Goal: Task Accomplishment & Management: Manage account settings

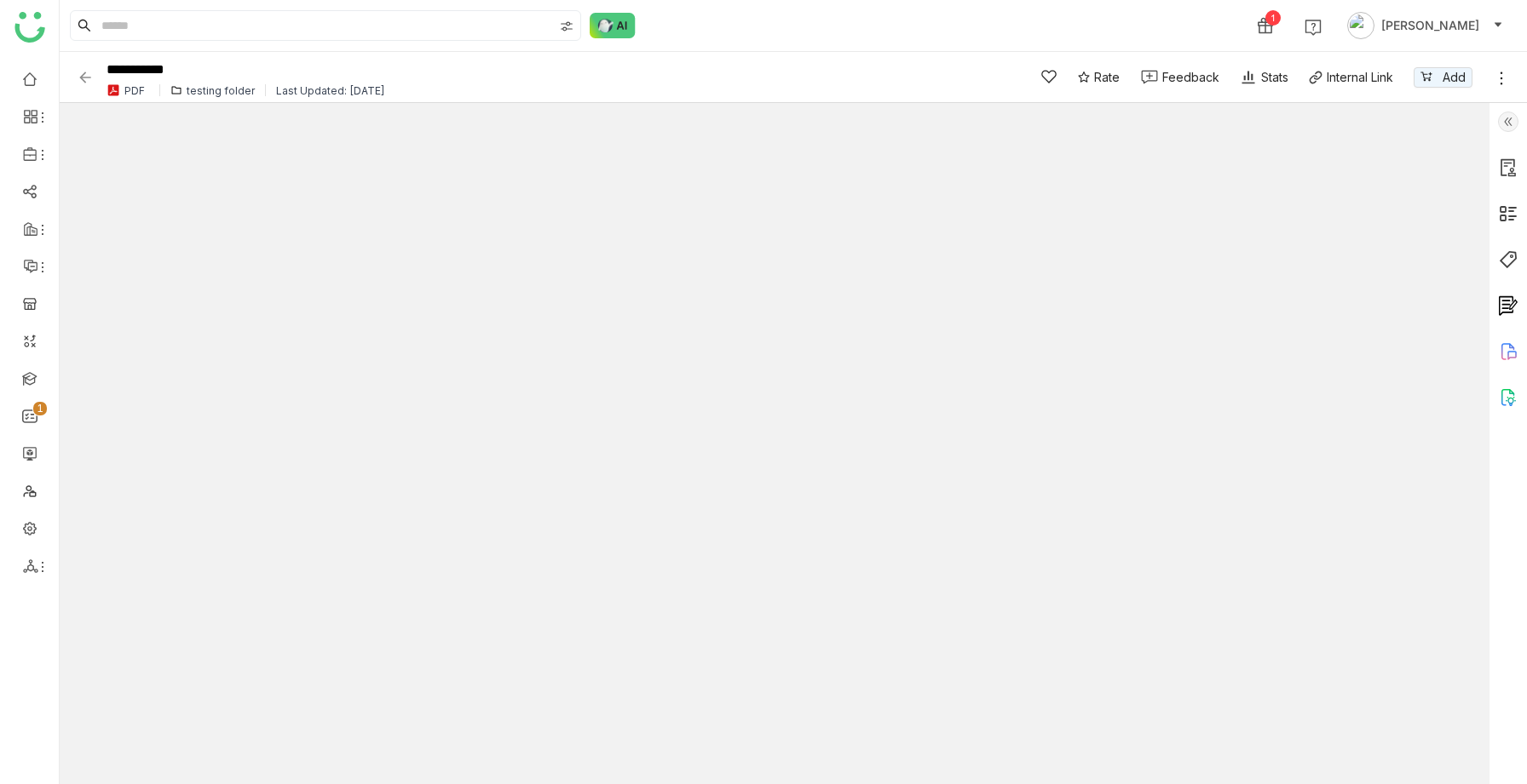
click at [1508, 123] on img at bounding box center [1508, 121] width 20 height 20
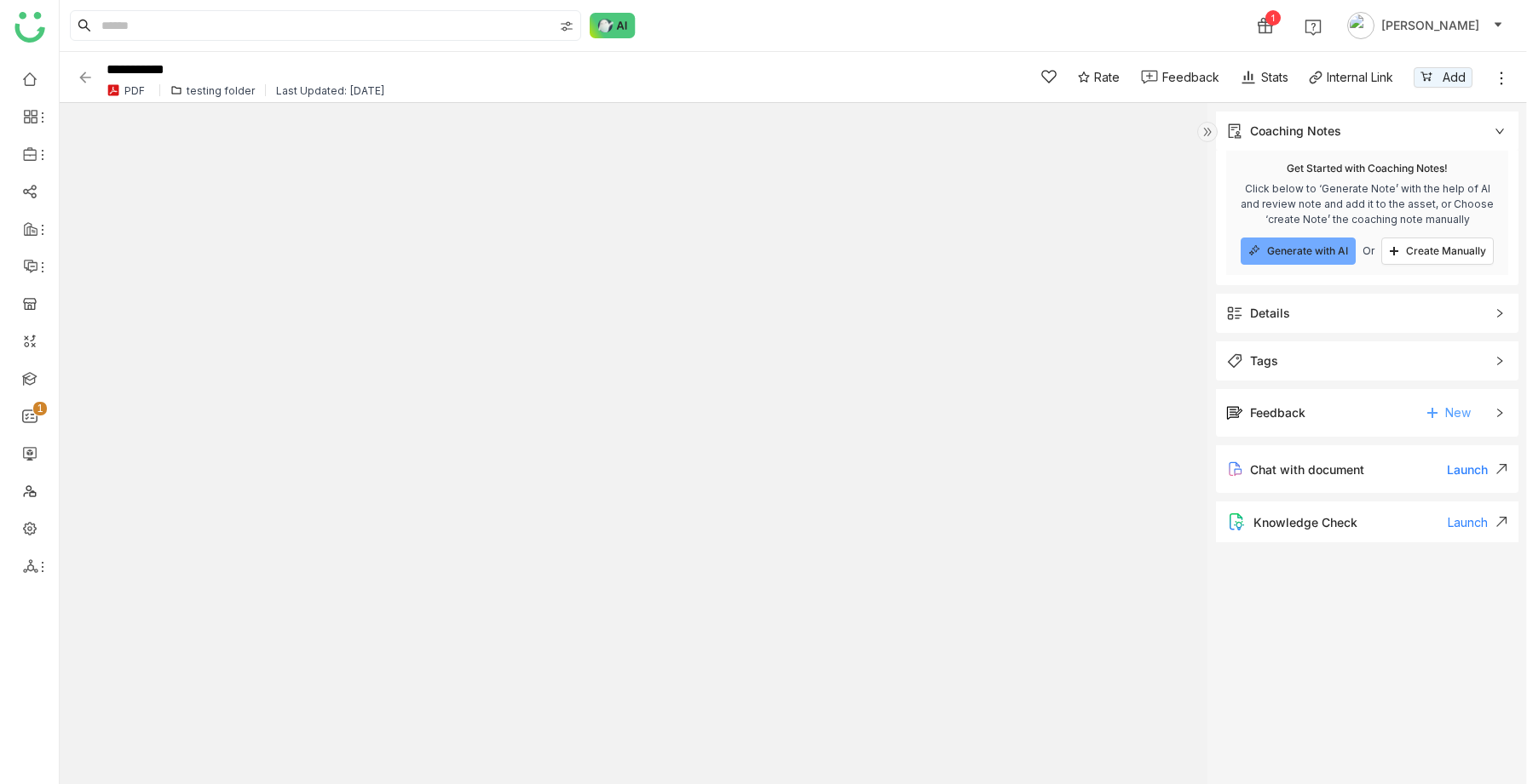
click at [1452, 413] on span "New" at bounding box center [1458, 413] width 26 height 26
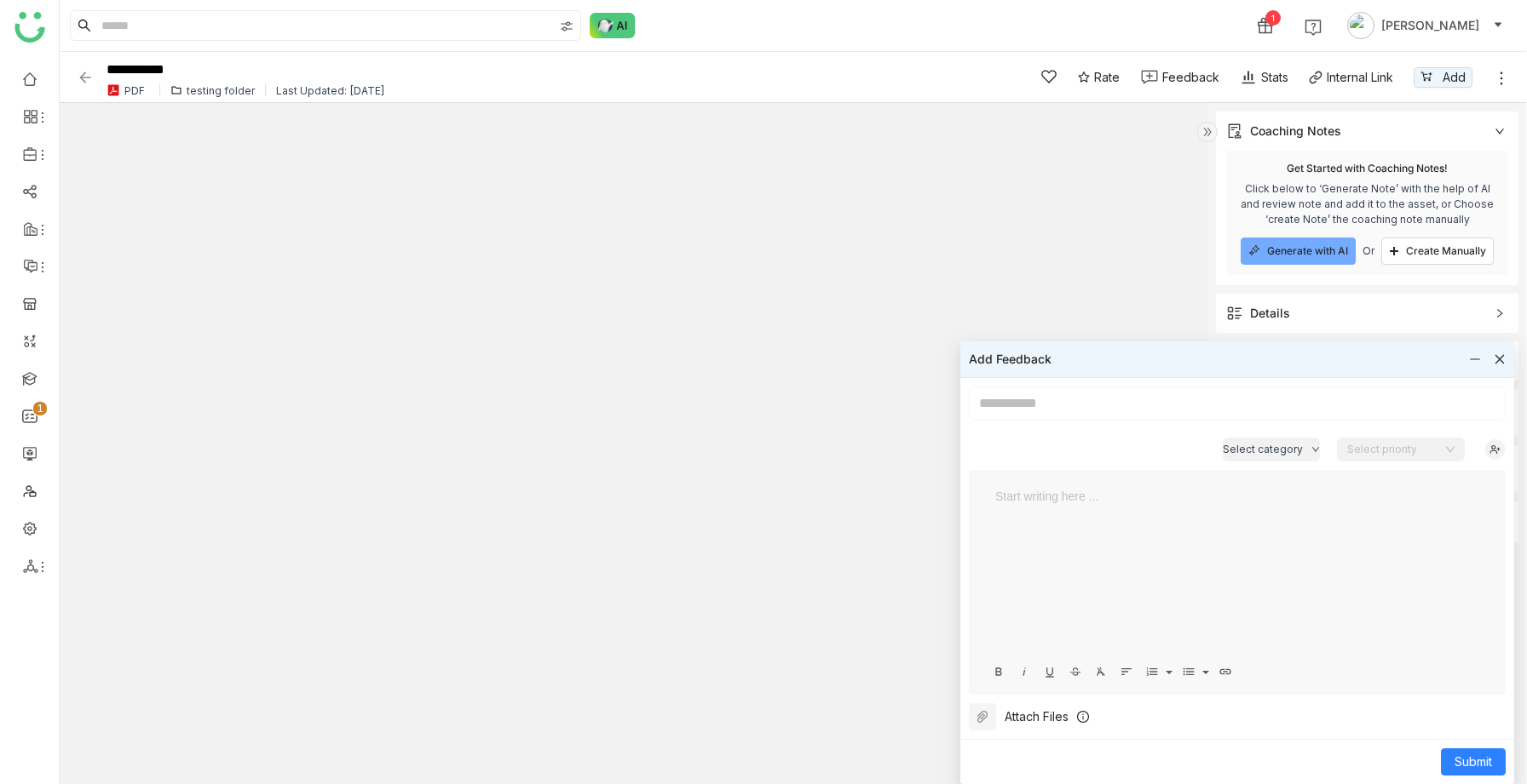
click at [1500, 364] on icon at bounding box center [1499, 359] width 12 height 12
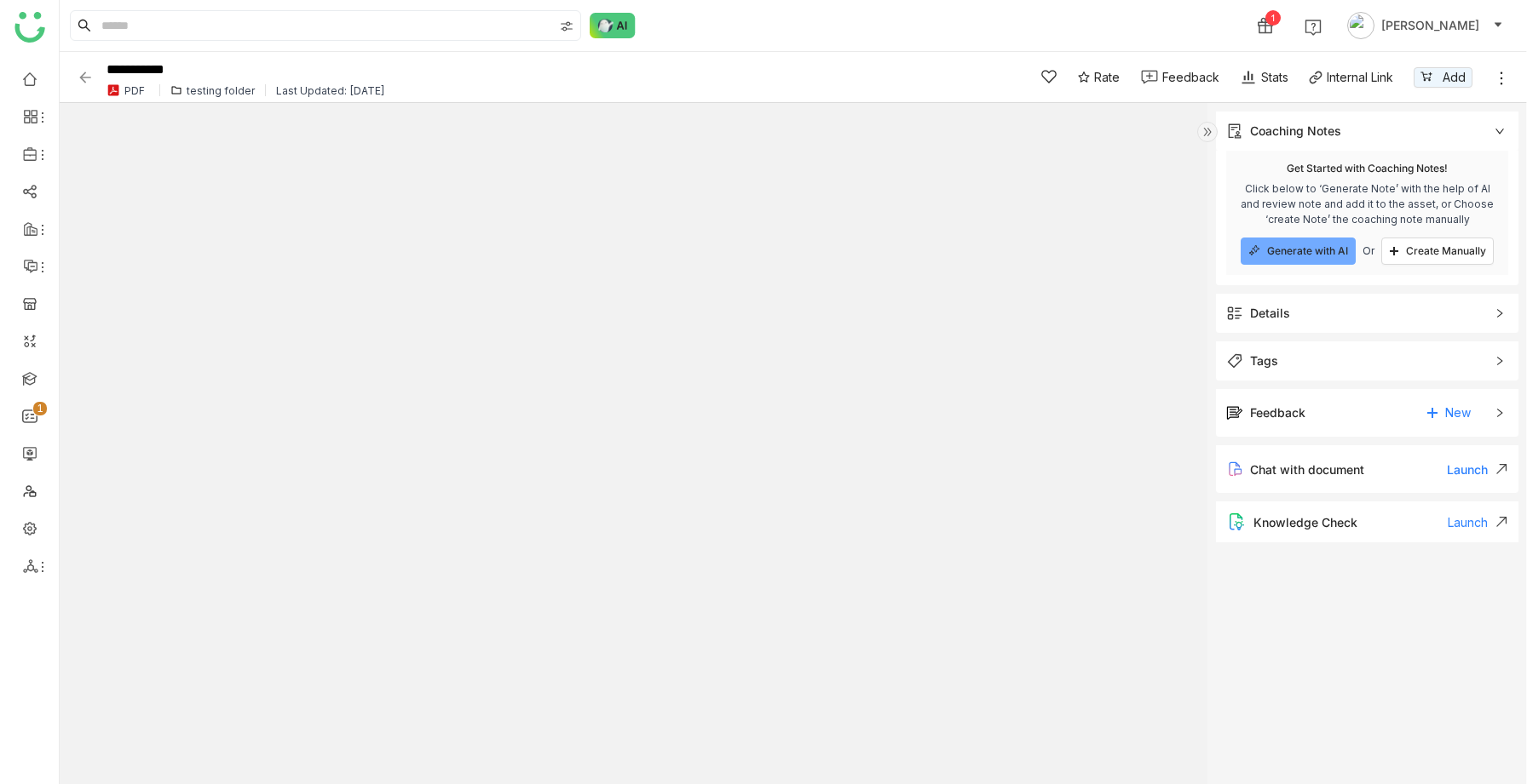
click at [1501, 410] on icon at bounding box center [1499, 412] width 10 height 10
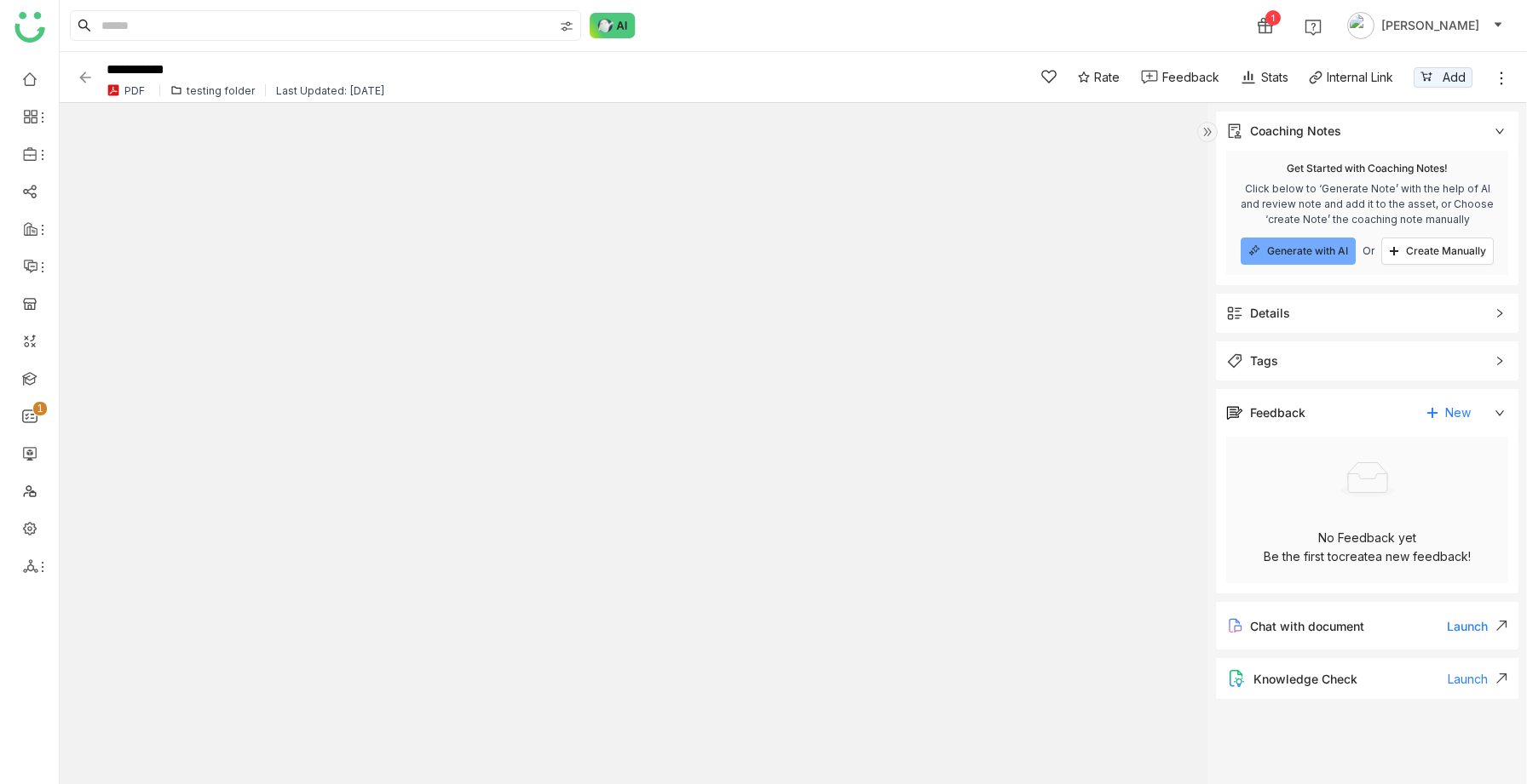
click at [1497, 405] on div "Feedback New" at bounding box center [1367, 412] width 302 height 47
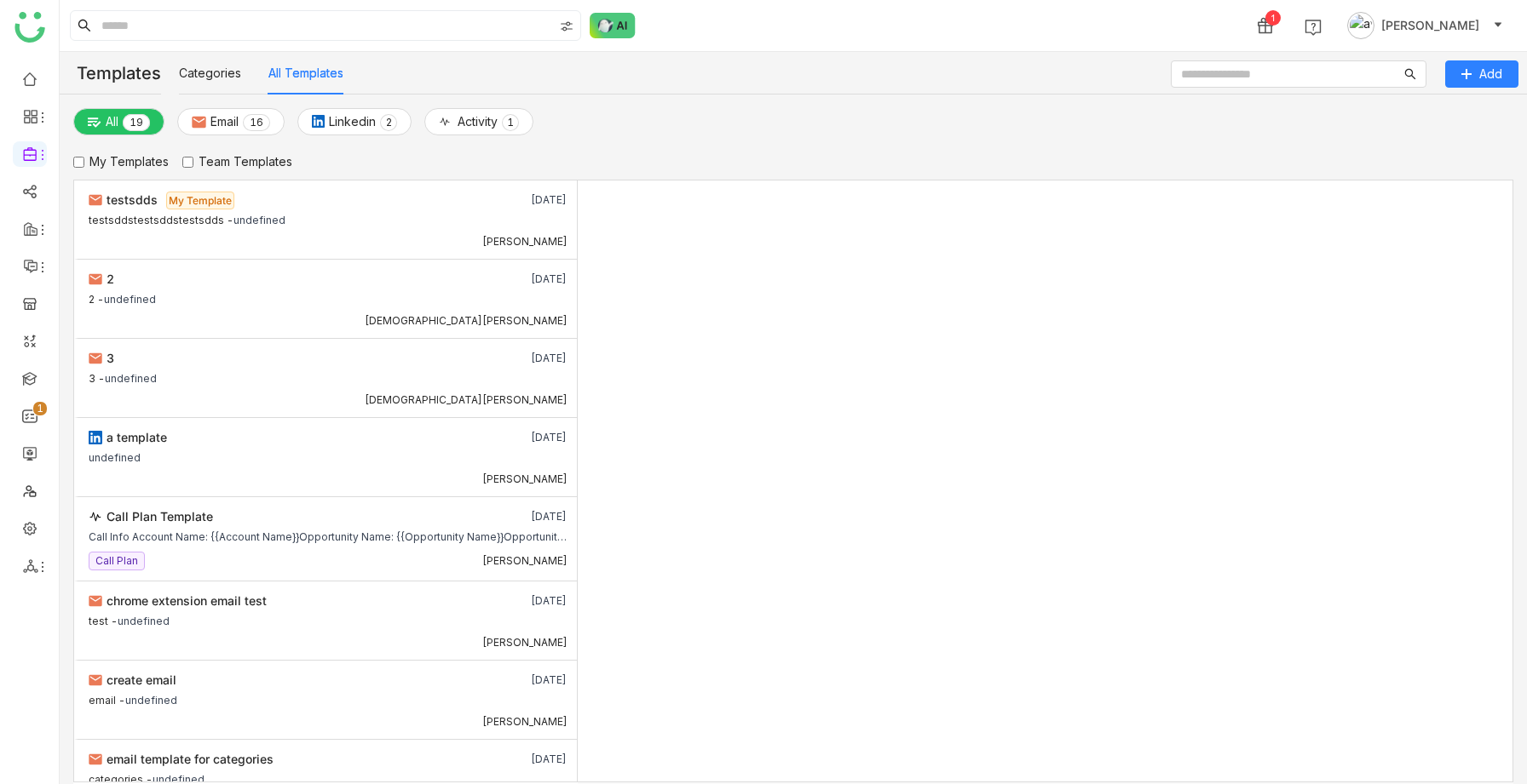
click at [1374, 31] on img at bounding box center [1360, 25] width 27 height 27
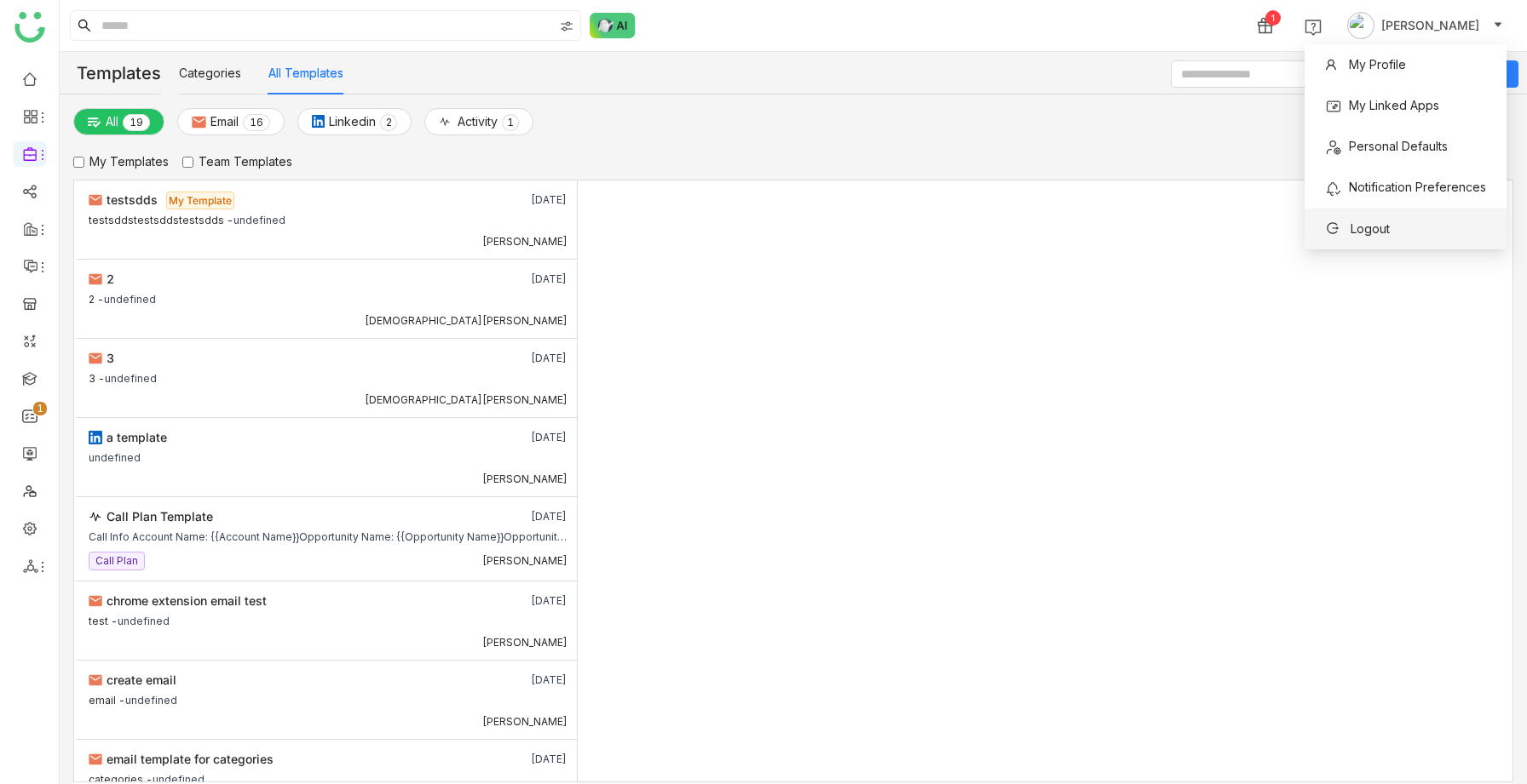
click at [1357, 233] on span "Logout" at bounding box center [1370, 229] width 39 height 15
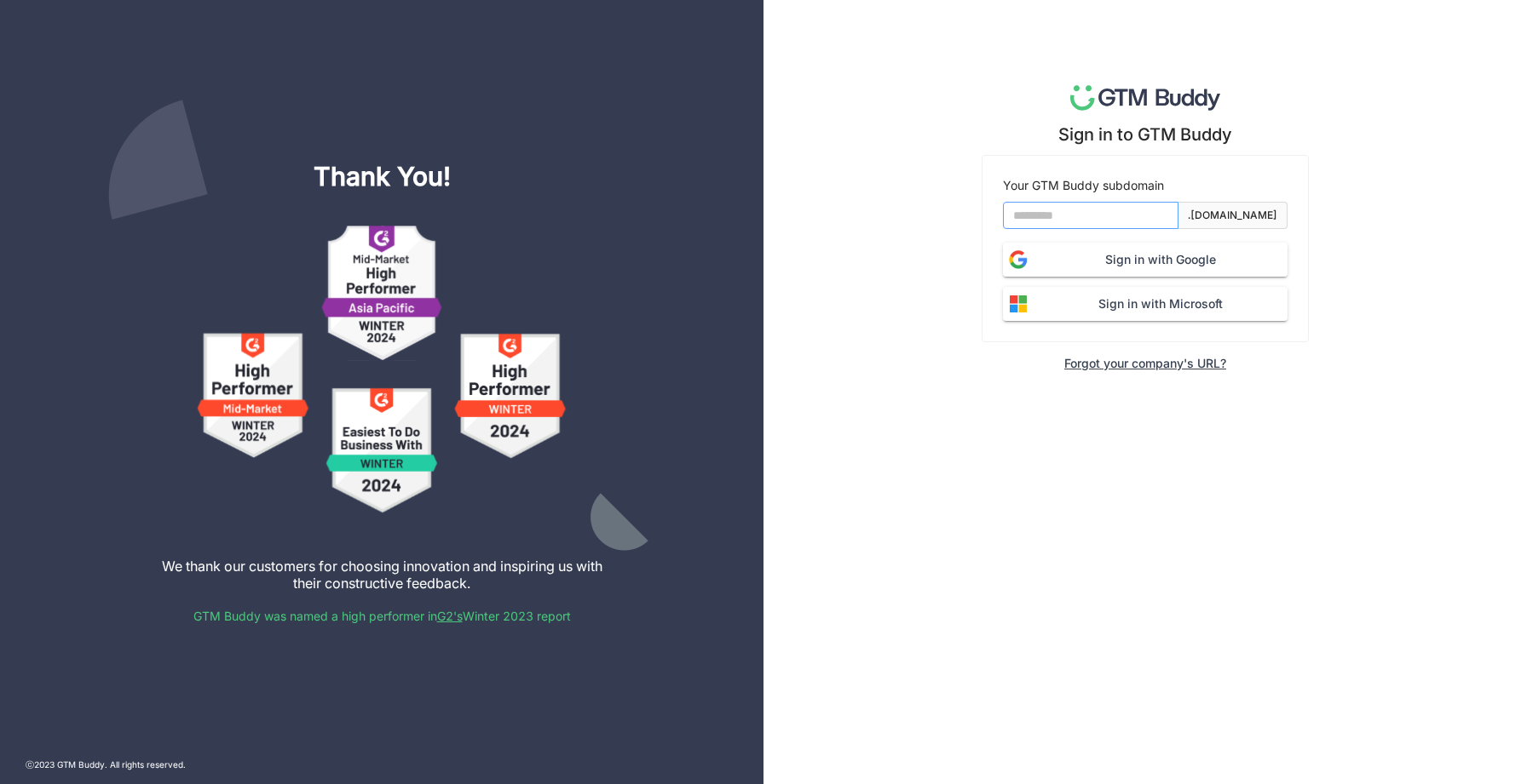
click at [1028, 204] on input at bounding box center [1090, 215] width 175 height 27
type input "*******"
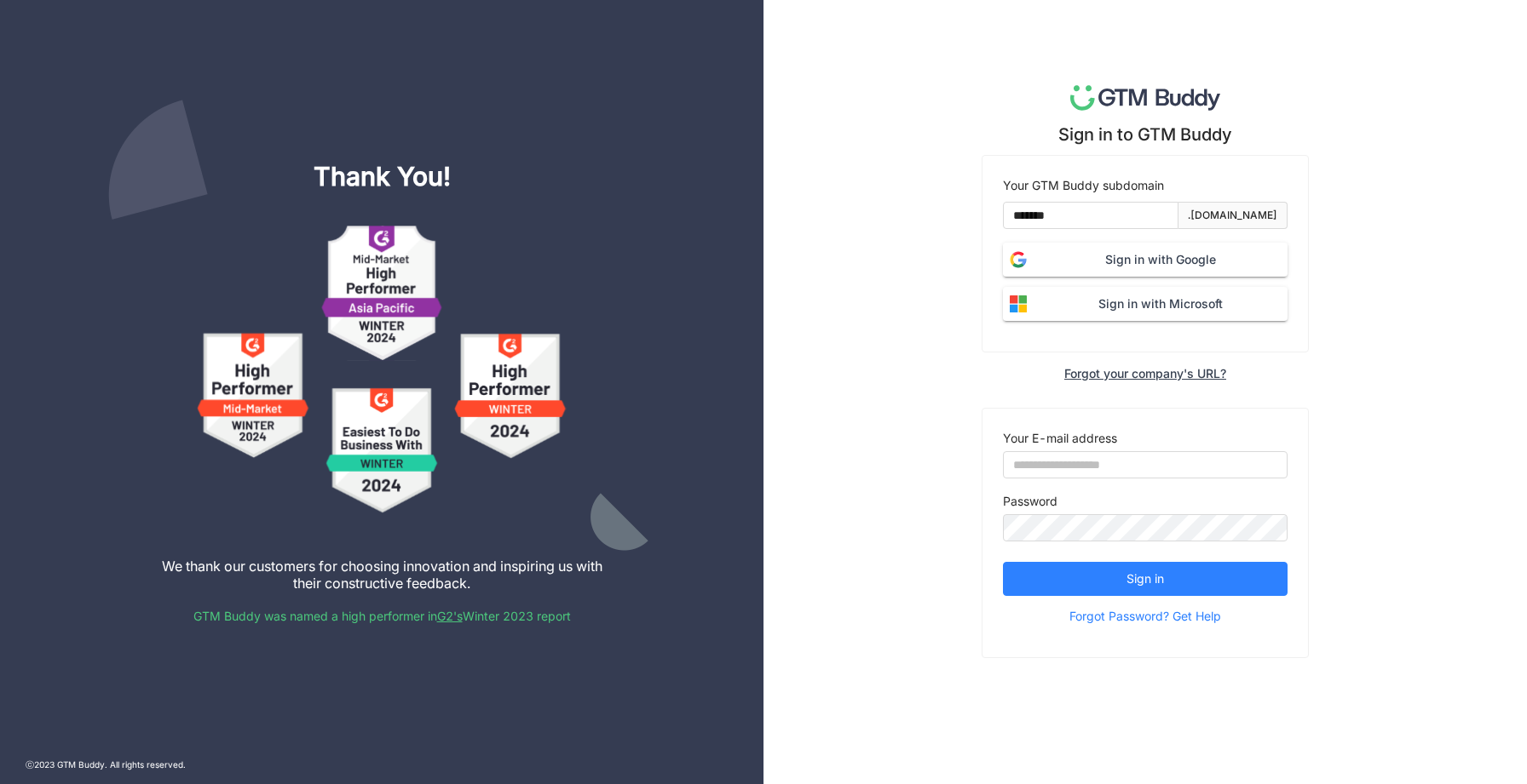
click at [1093, 259] on span "Sign in with Google" at bounding box center [1161, 259] width 254 height 19
